Goal: Information Seeking & Learning: Check status

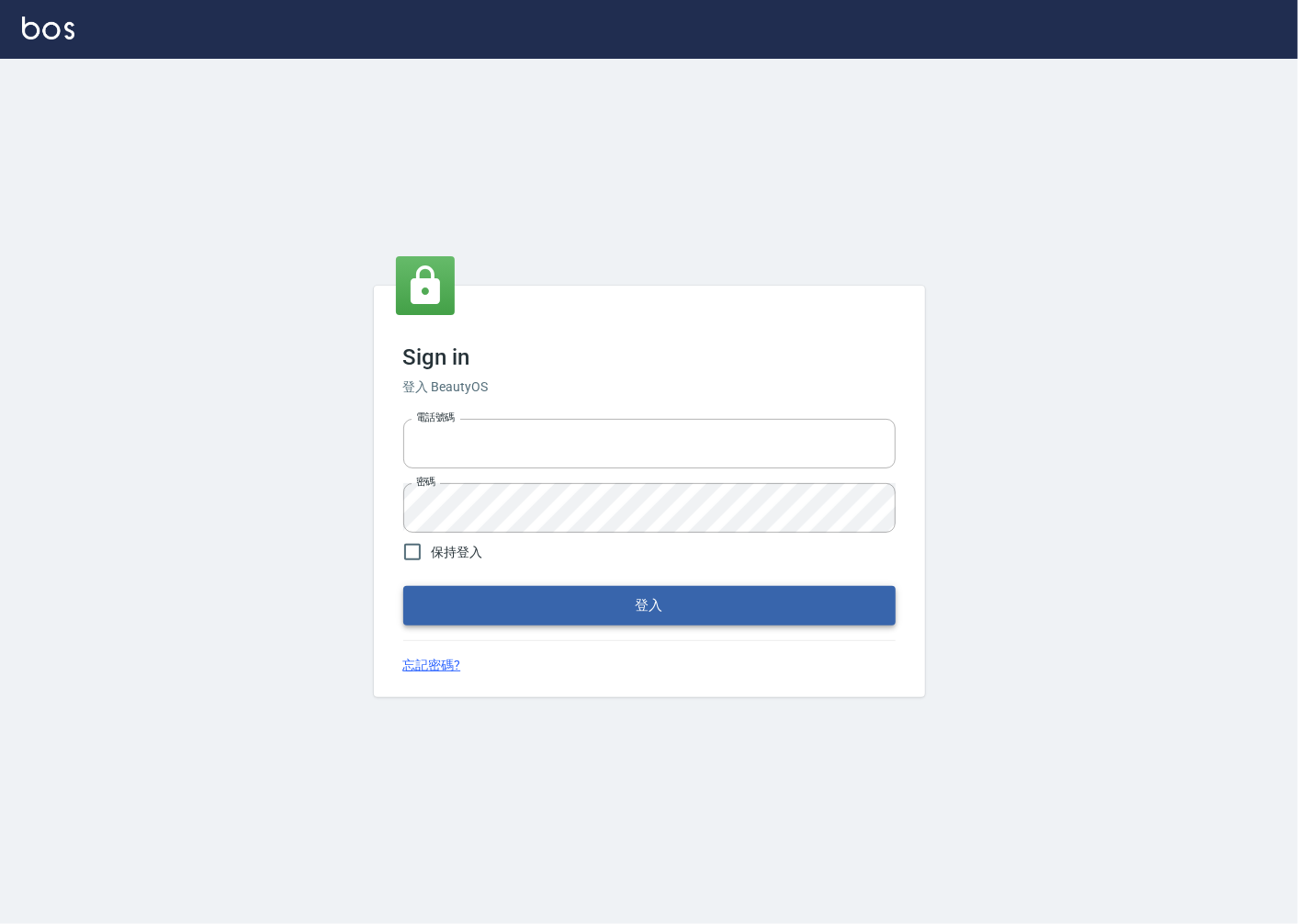
type input "0918920985"
click at [627, 610] on button "登入" at bounding box center [650, 605] width 493 height 38
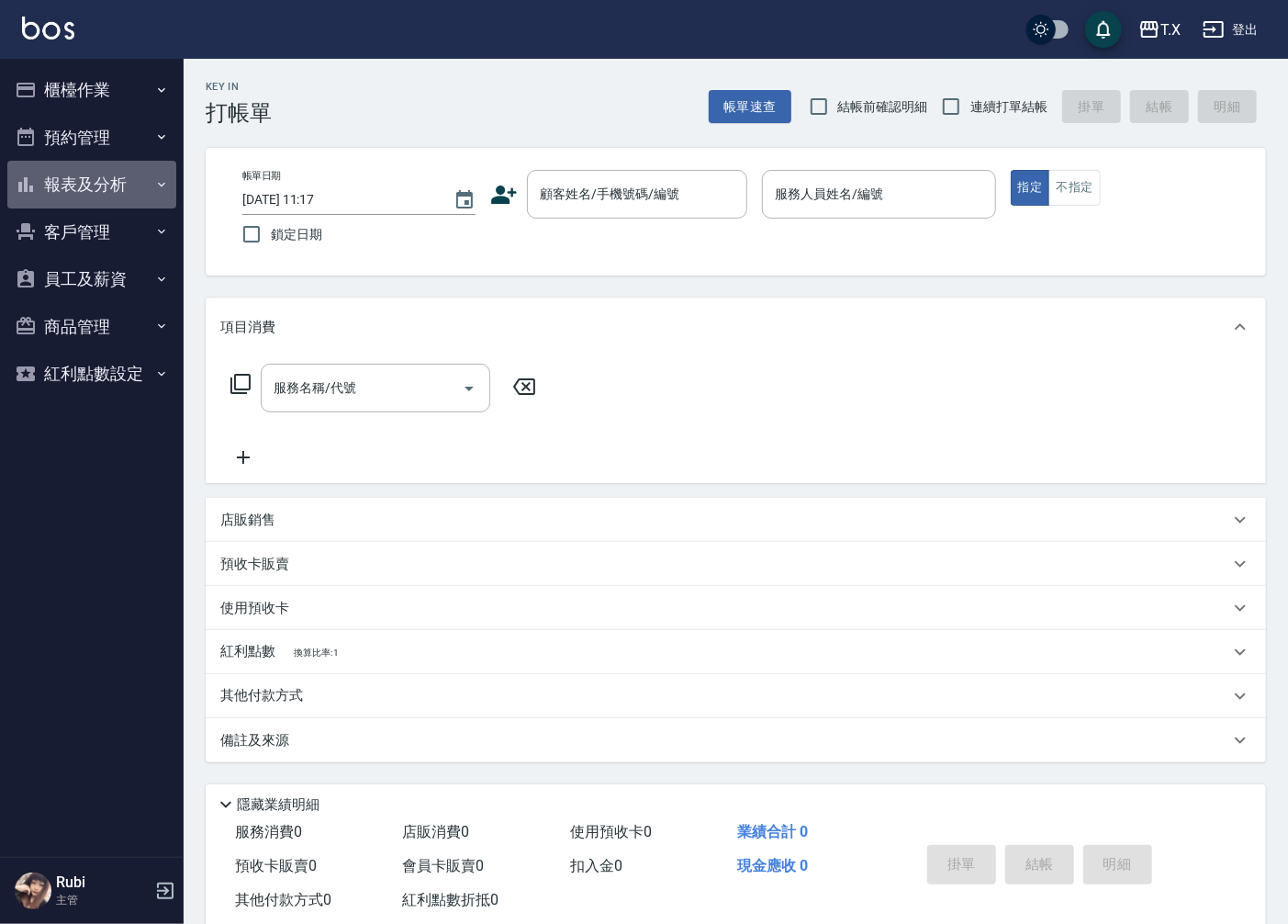
click at [95, 183] on button "報表及分析" at bounding box center [92, 184] width 168 height 48
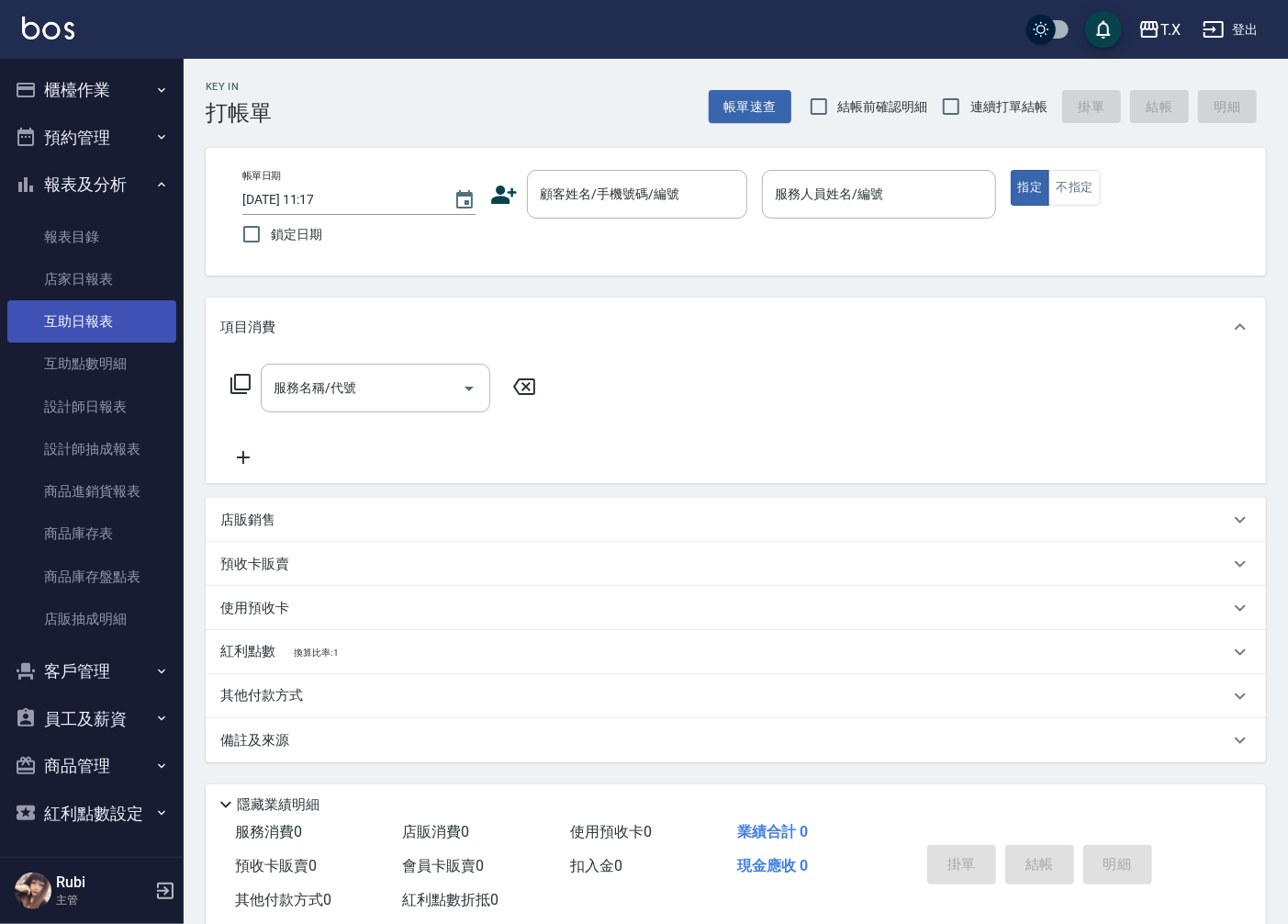
click at [101, 323] on link "互助日報表" at bounding box center [92, 321] width 168 height 42
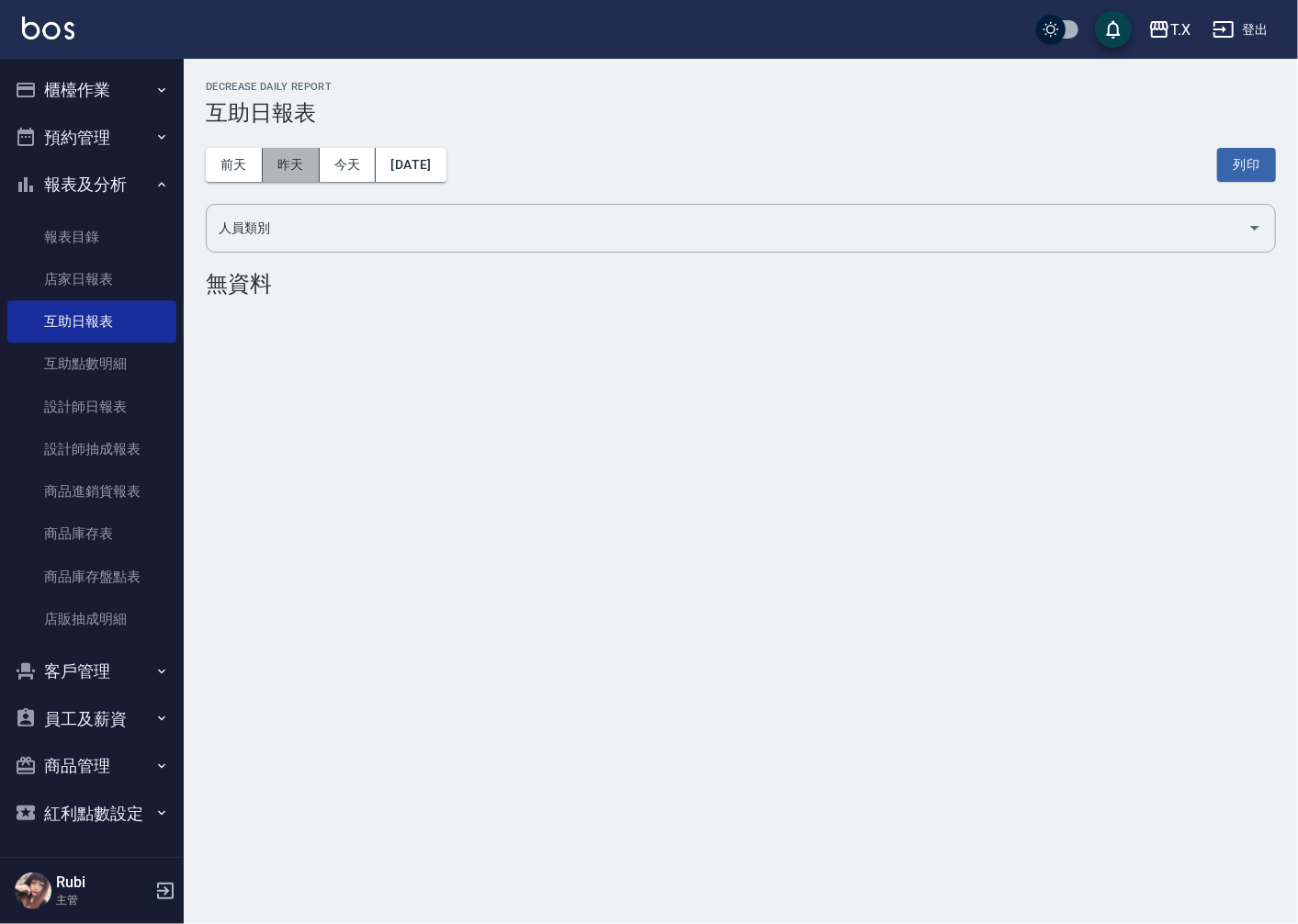
click at [282, 161] on button "昨天" at bounding box center [291, 165] width 57 height 34
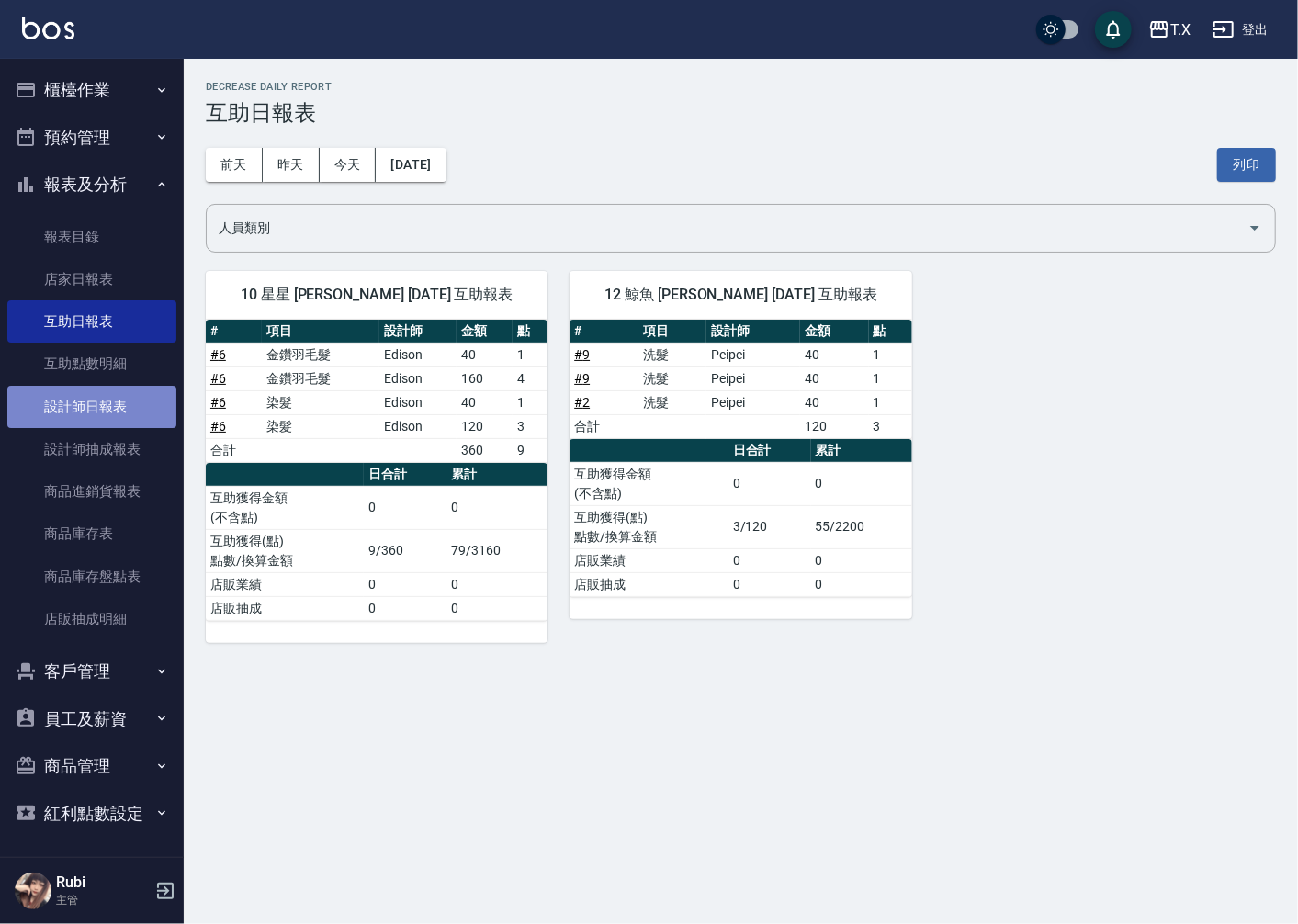
click at [113, 404] on link "設計師日報表" at bounding box center [92, 406] width 169 height 42
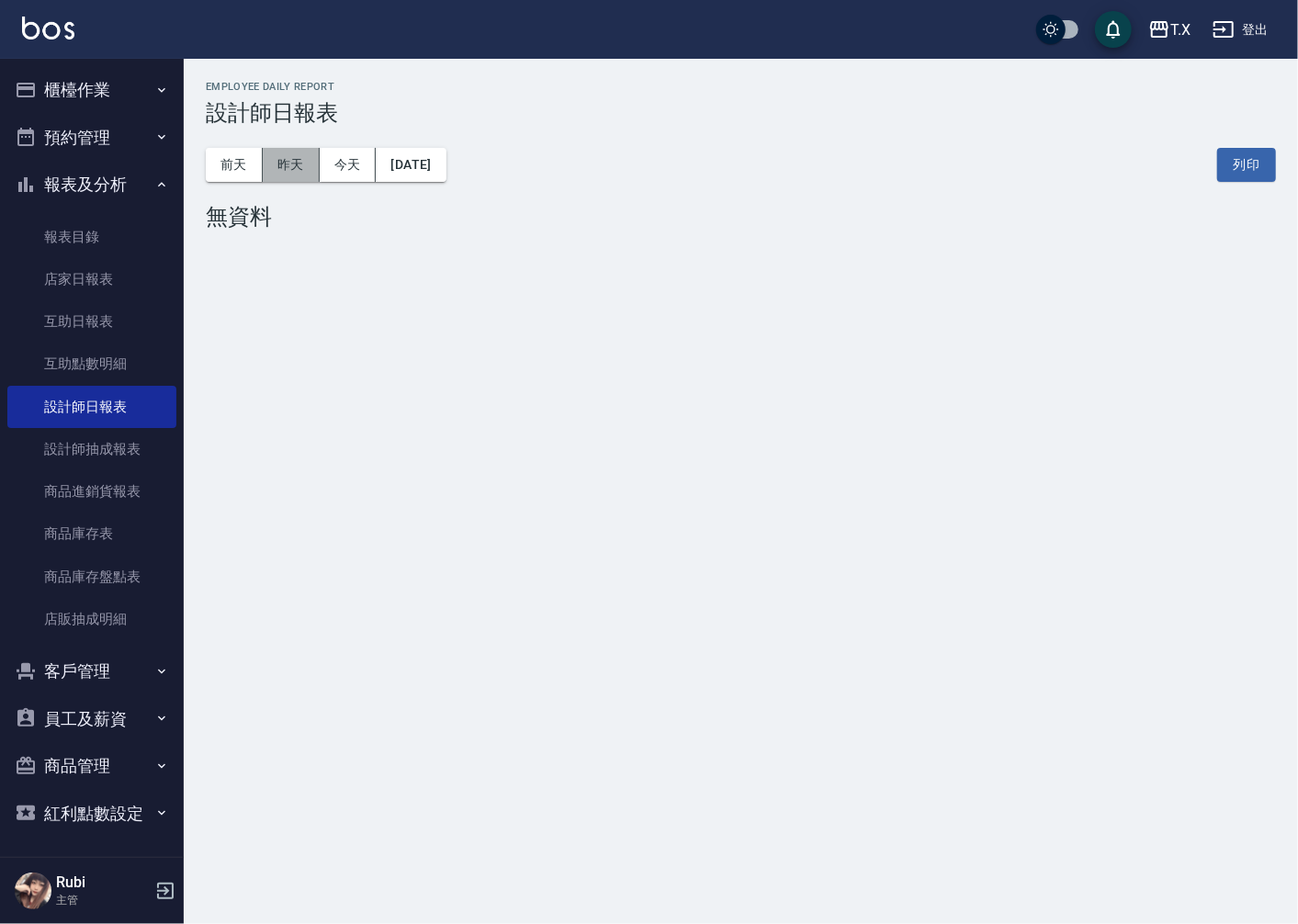
click at [288, 169] on button "昨天" at bounding box center [291, 165] width 57 height 34
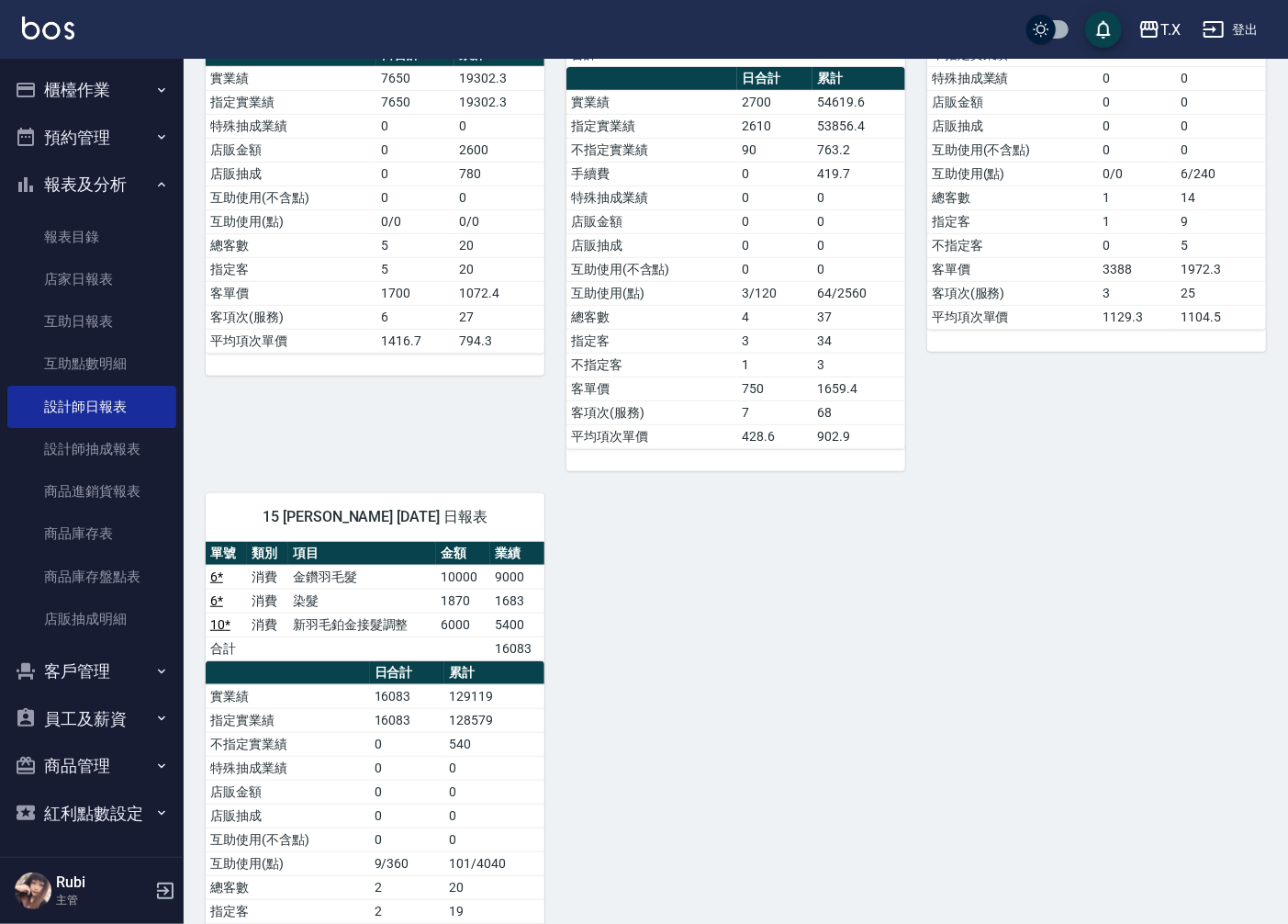
scroll to position [408, 0]
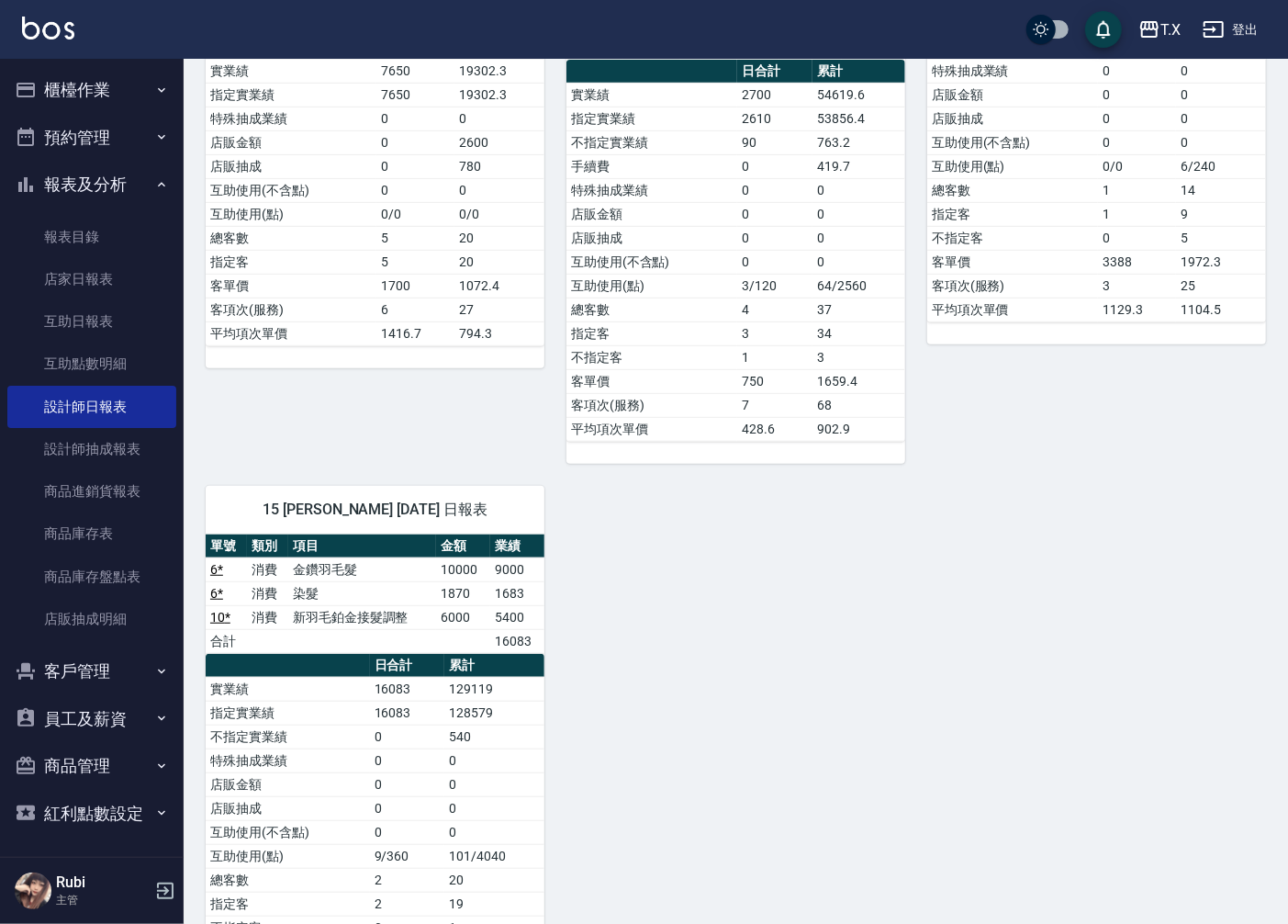
click at [941, 760] on div "04 大狼 大狼 [DATE] 日報表 單號 類別 項目 金額 業績 1 * 消費 染髮 1400 1260 3 * 消費 染髮 3000 2700 5 * …" at bounding box center [724, 404] width 1082 height 1260
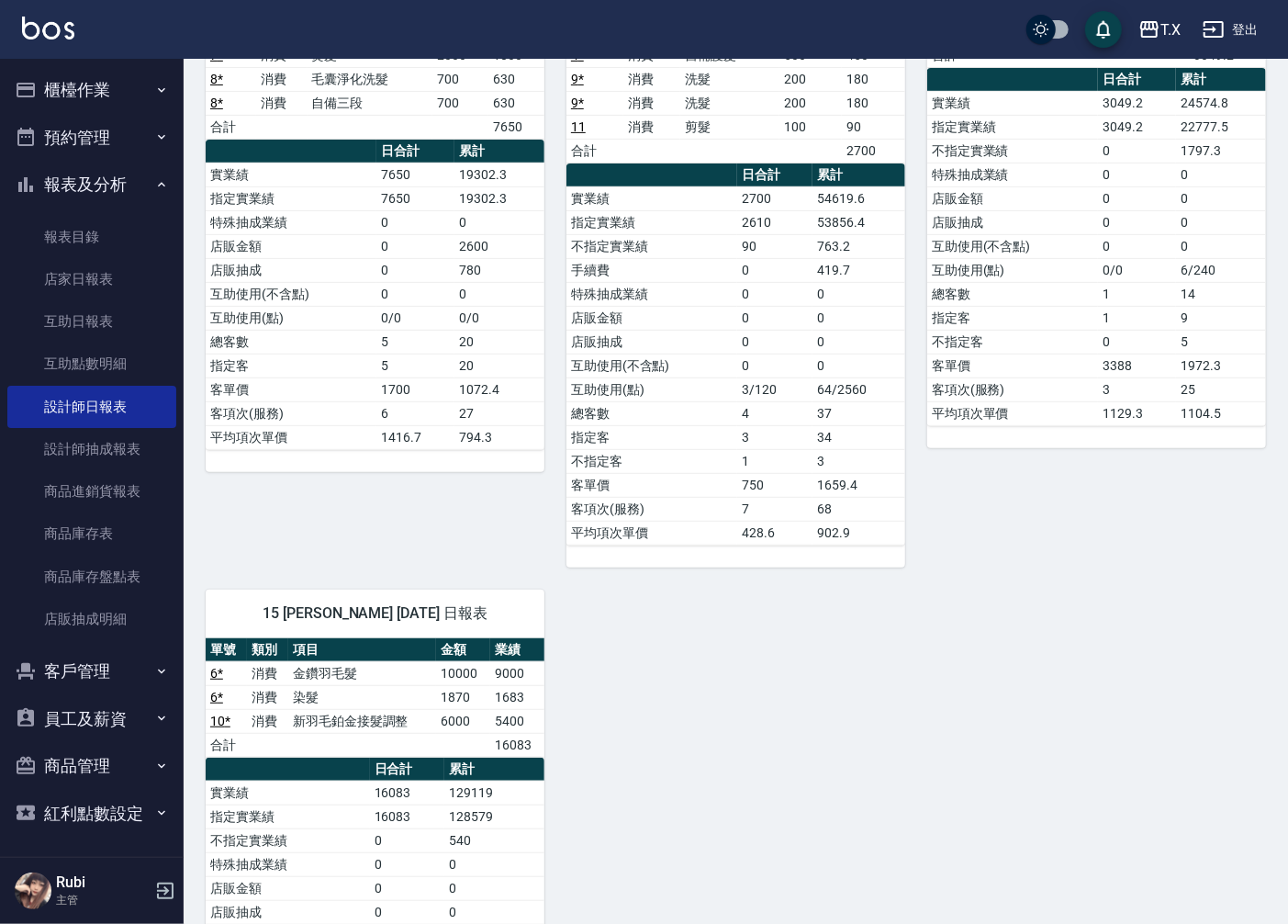
scroll to position [204, 0]
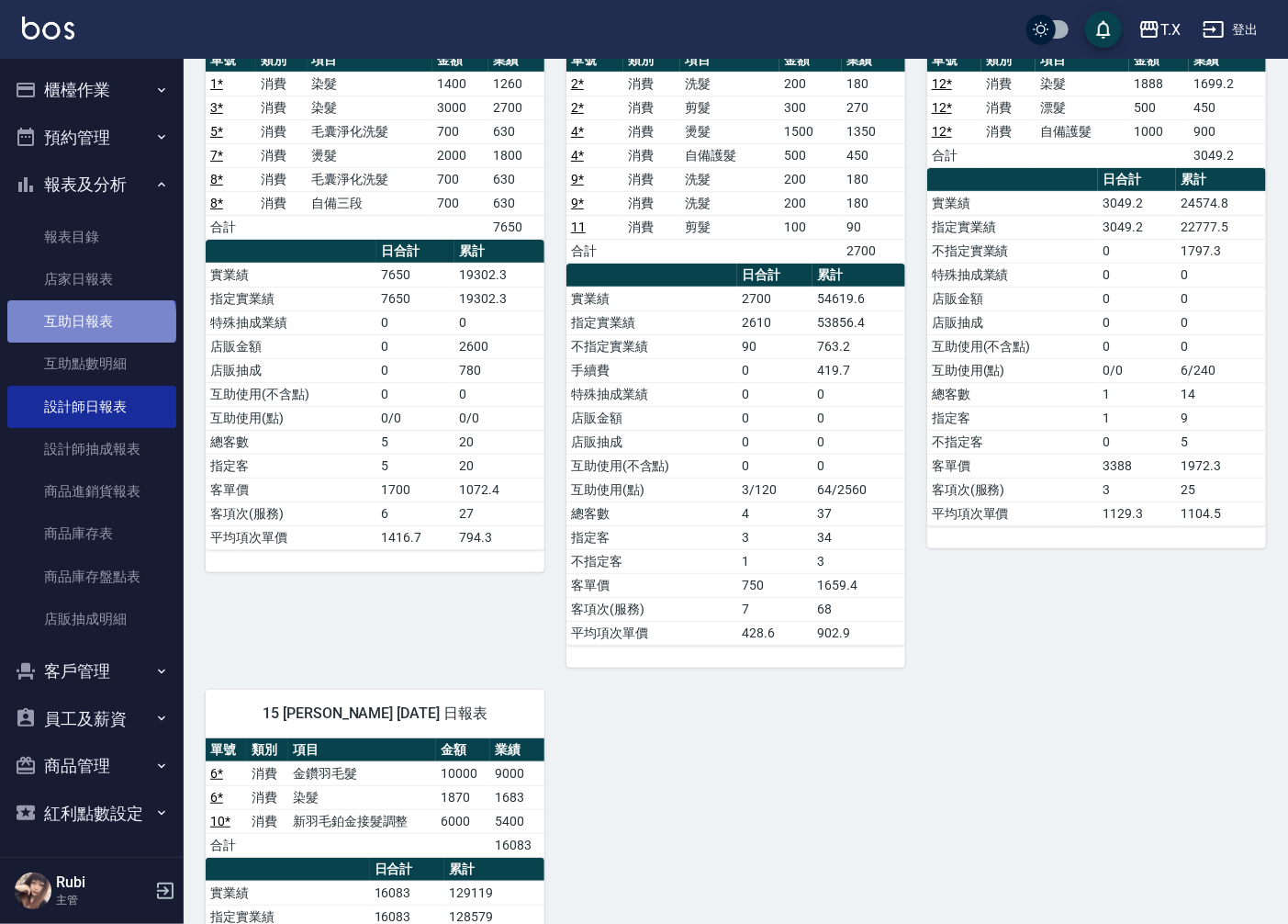
click at [90, 324] on link "互助日報表" at bounding box center [92, 321] width 168 height 42
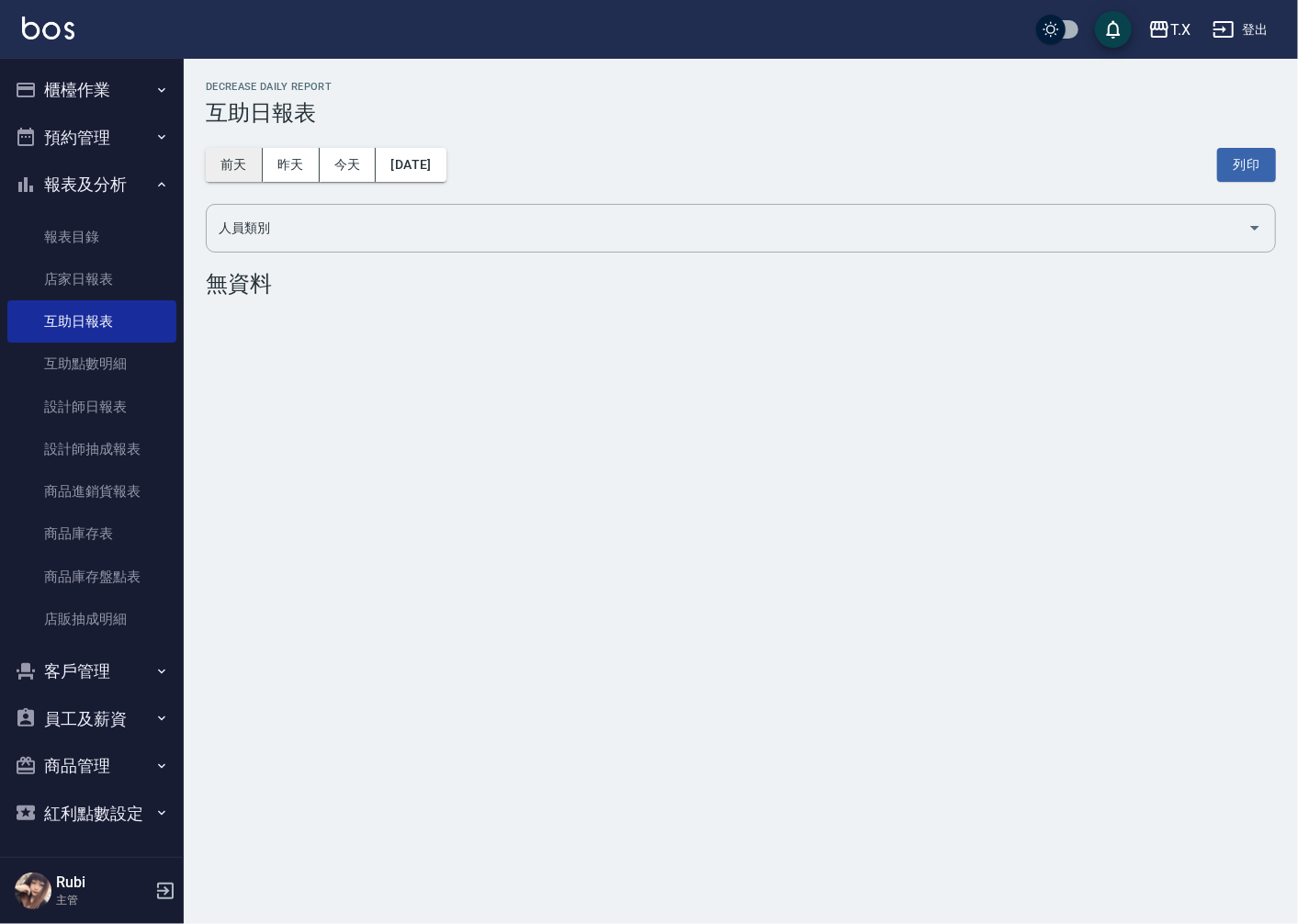
click at [246, 158] on button "前天" at bounding box center [234, 165] width 57 height 34
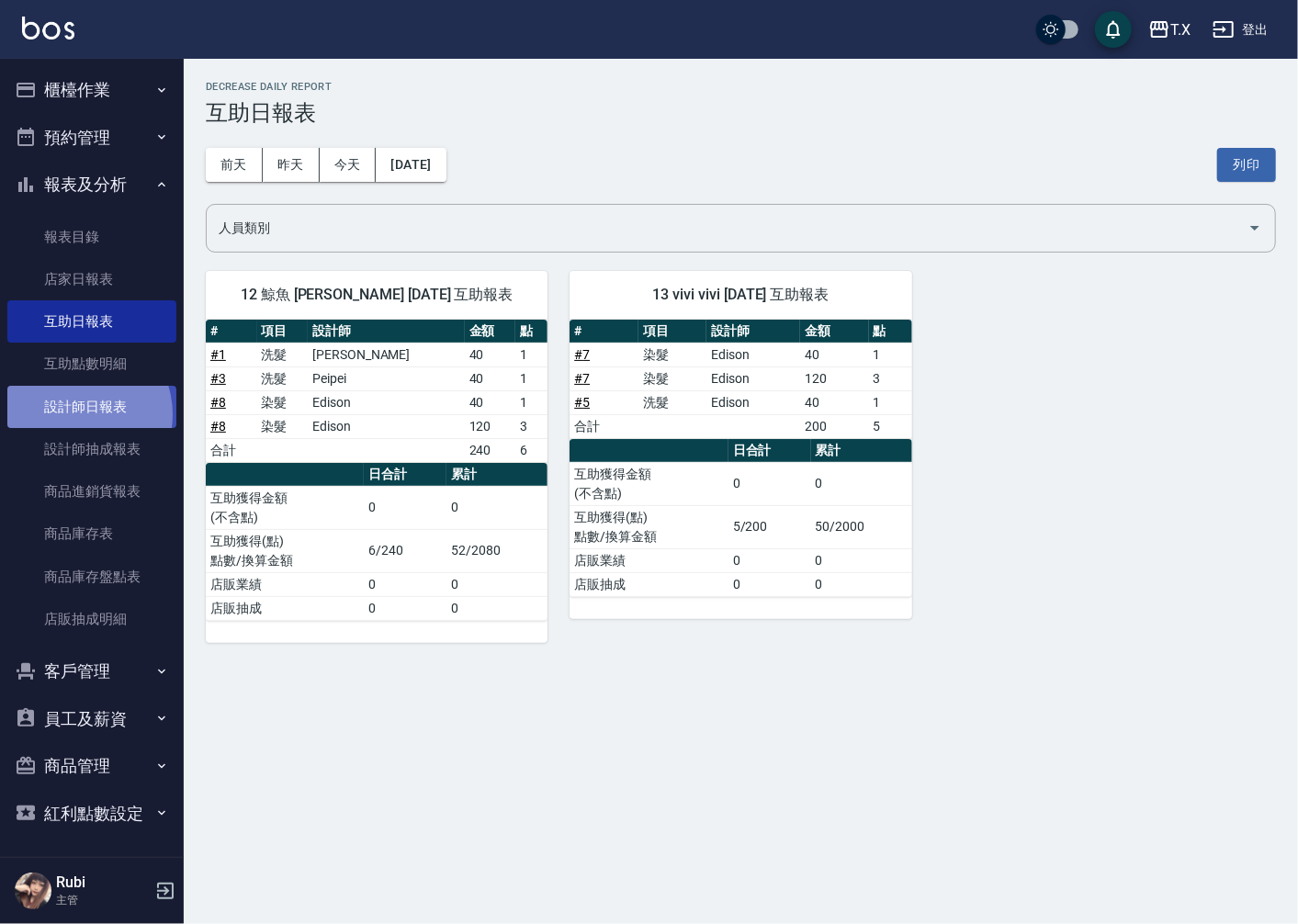
click at [77, 414] on link "設計師日報表" at bounding box center [92, 406] width 169 height 42
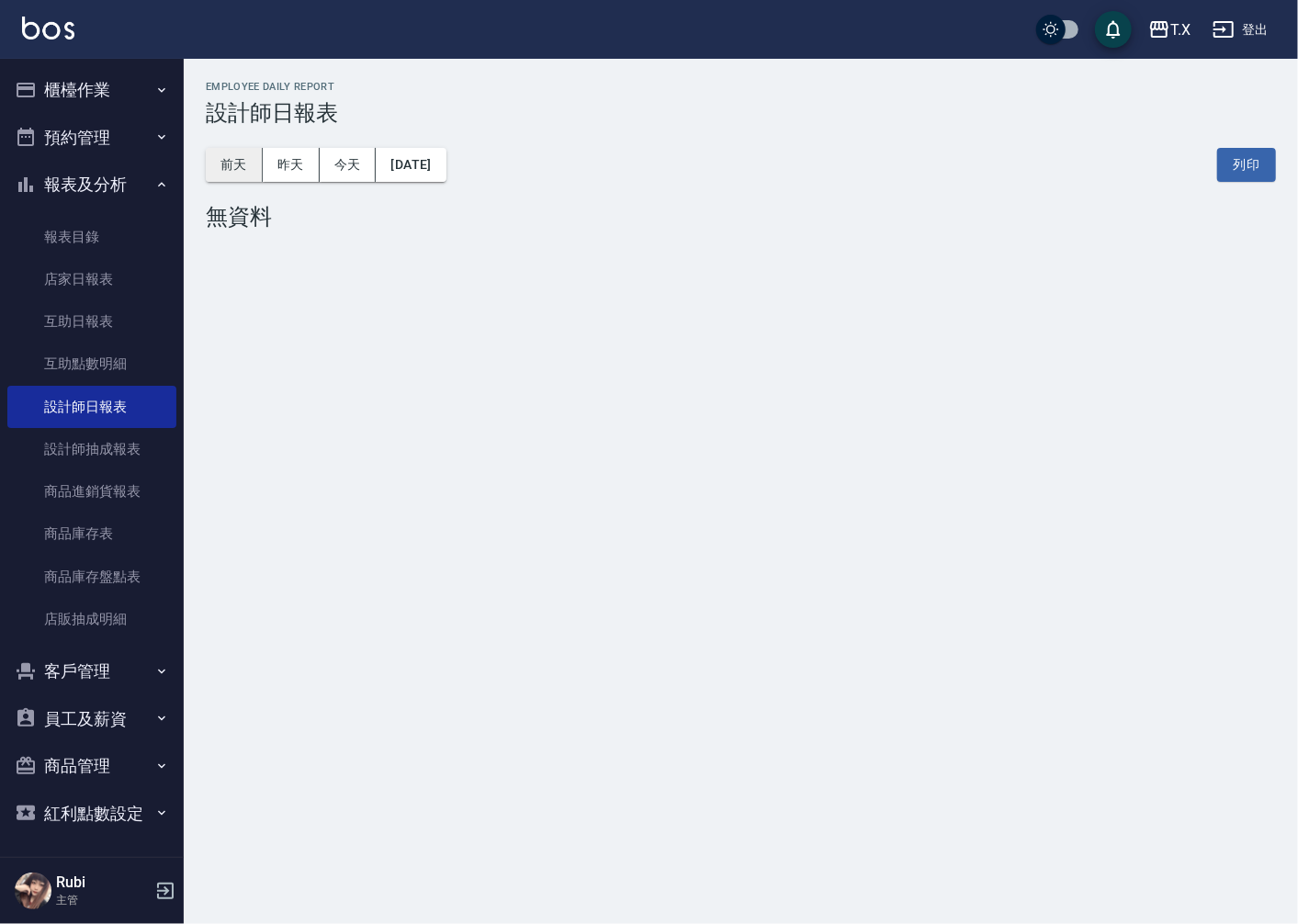
click at [235, 179] on button "前天" at bounding box center [234, 165] width 57 height 34
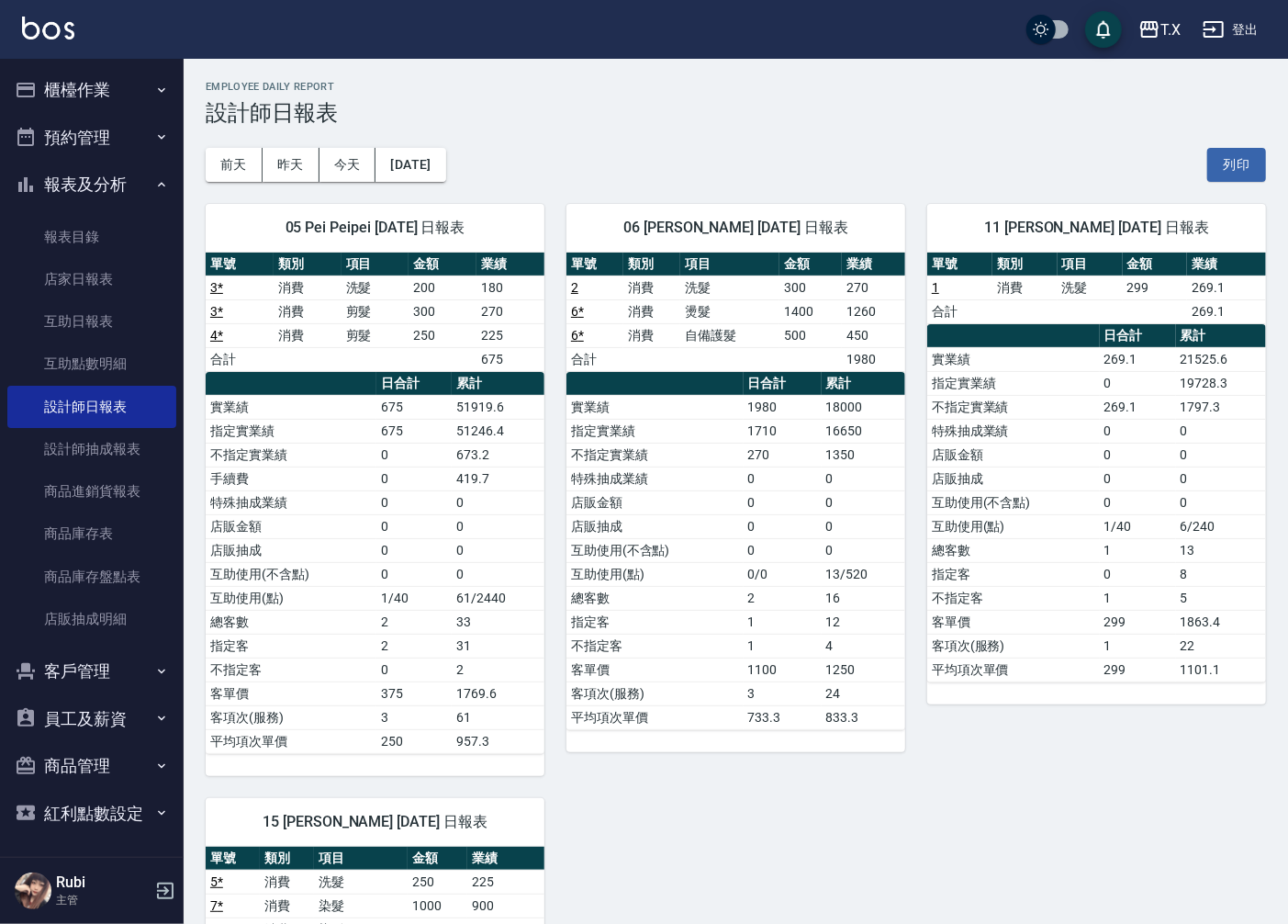
click at [78, 93] on button "櫃檯作業" at bounding box center [92, 90] width 168 height 48
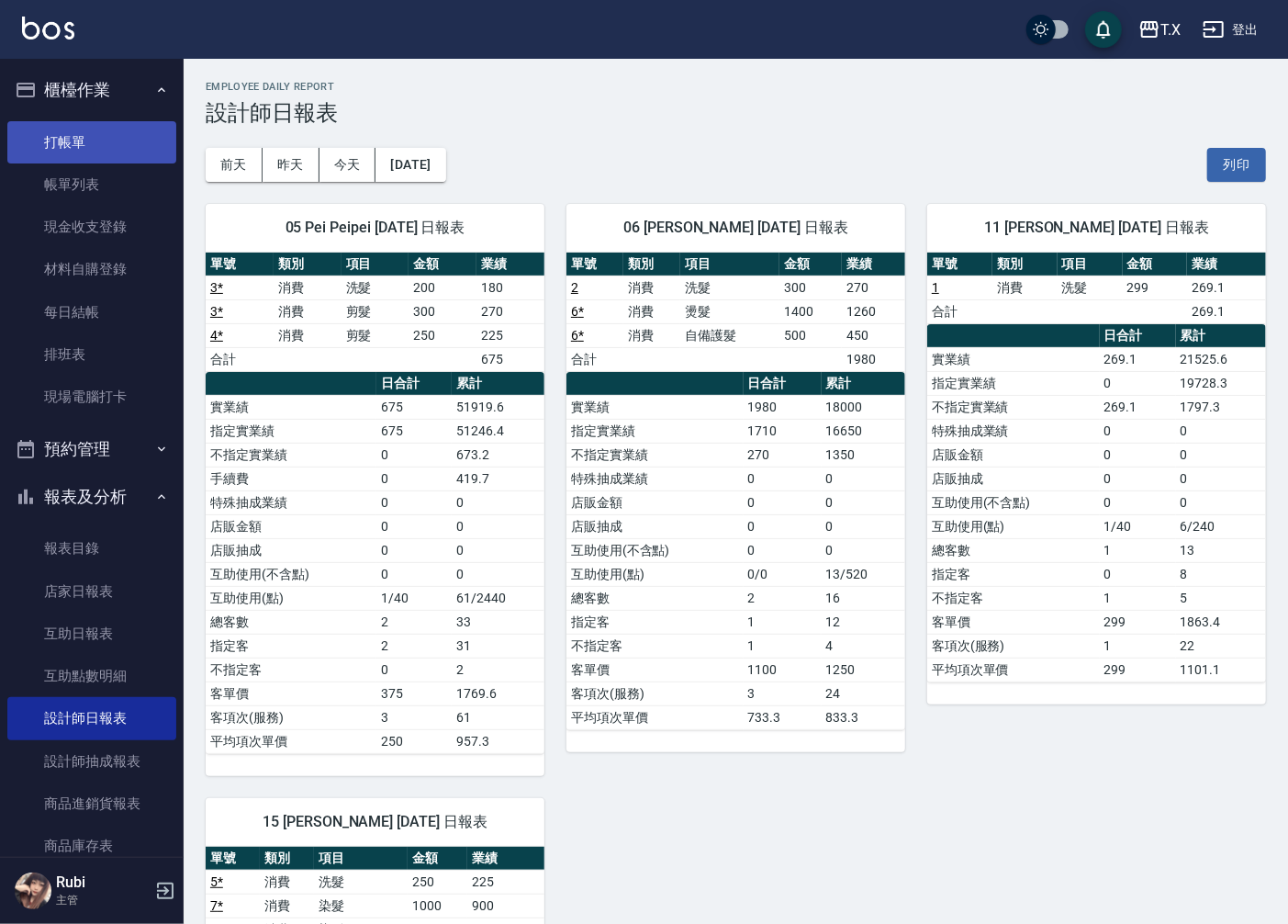
click at [61, 130] on link "打帳單" at bounding box center [92, 141] width 168 height 42
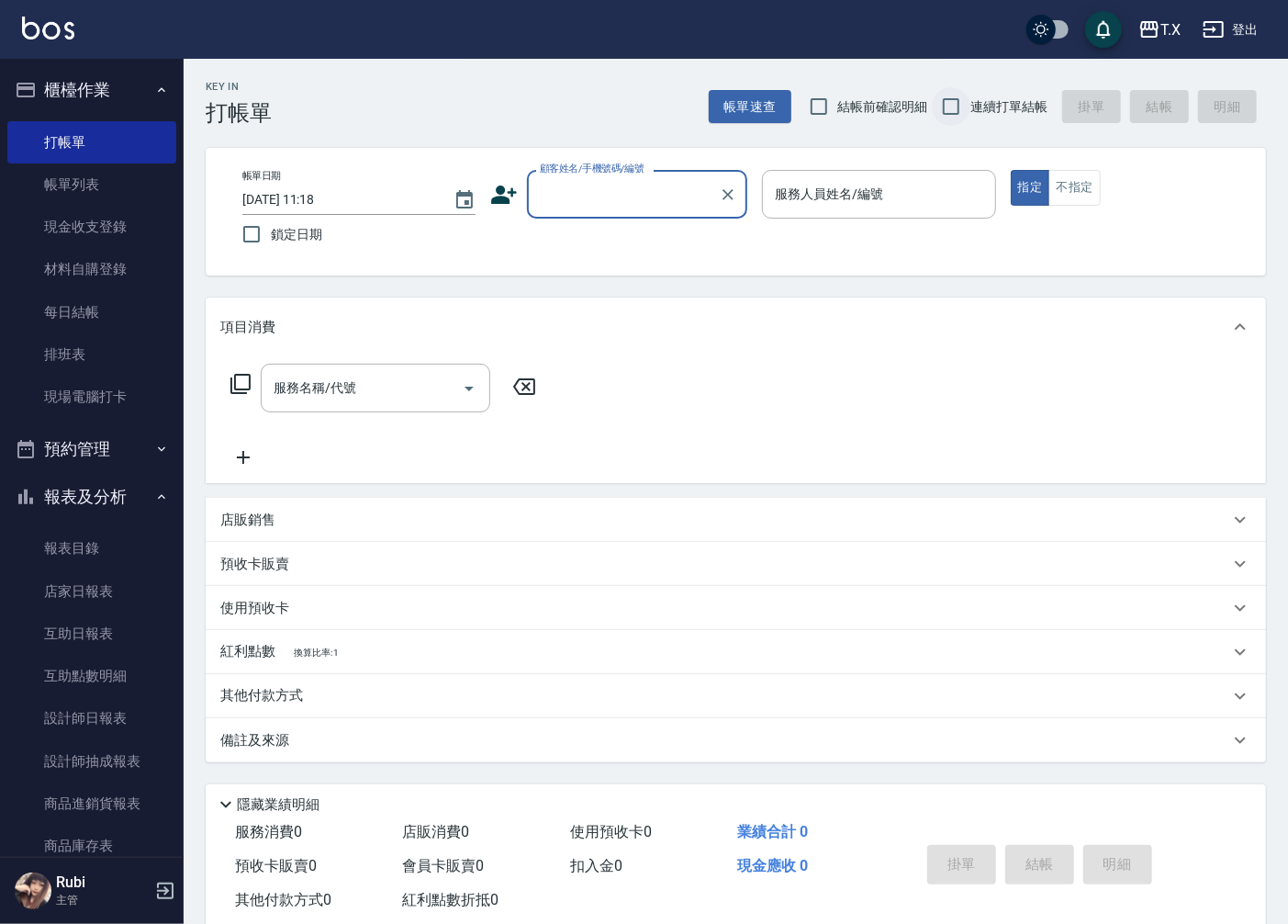
click at [948, 109] on input "連續打單結帳" at bounding box center [951, 106] width 38 height 38
checkbox input "true"
click at [154, 95] on icon "button" at bounding box center [162, 90] width 15 height 15
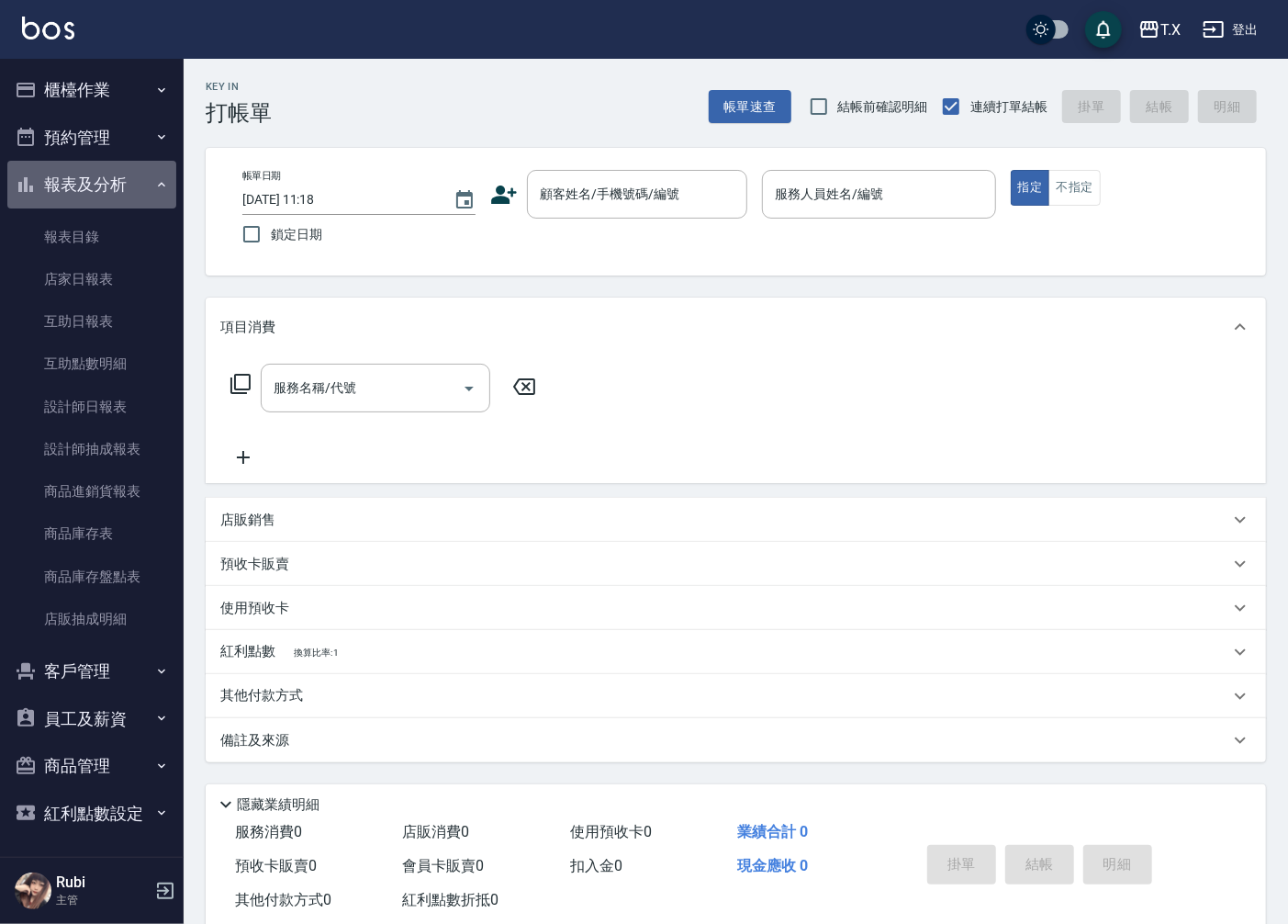
click at [153, 175] on button "報表及分析" at bounding box center [92, 184] width 168 height 48
